Goal: Ask a question

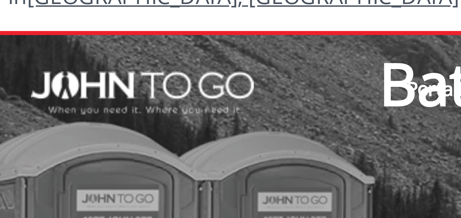
click at [65, 42] on div at bounding box center [230, 109] width 461 height 218
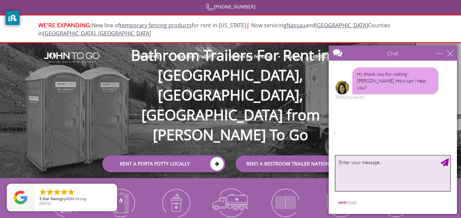
click at [385, 160] on textarea "type your message" at bounding box center [392, 173] width 115 height 35
click at [460, 184] on body "Chat Email Your Question * Email * Your Question * Hi, thank you for visiting […" at bounding box center [392, 129] width 136 height 177
click at [385, 160] on textarea "To enrich screen reader interactions, please activate Accessibility in Grammarl…" at bounding box center [392, 173] width 115 height 35
type textarea "help may name is [PERSON_NAME] and i need to poop right now"
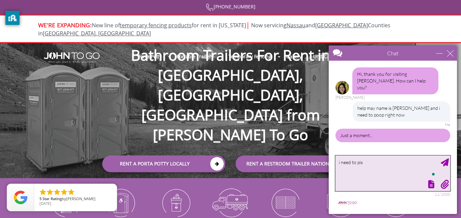
type textarea "i need to piss"
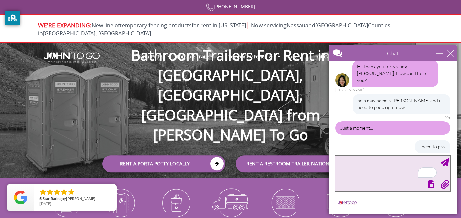
type textarea "p"
type textarea "kai cenat save me"
